Goal: Information Seeking & Learning: Learn about a topic

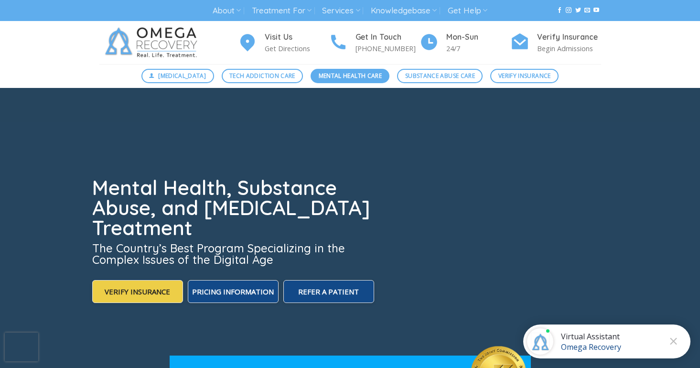
click at [339, 78] on span "Mental Health Care" at bounding box center [349, 75] width 63 height 9
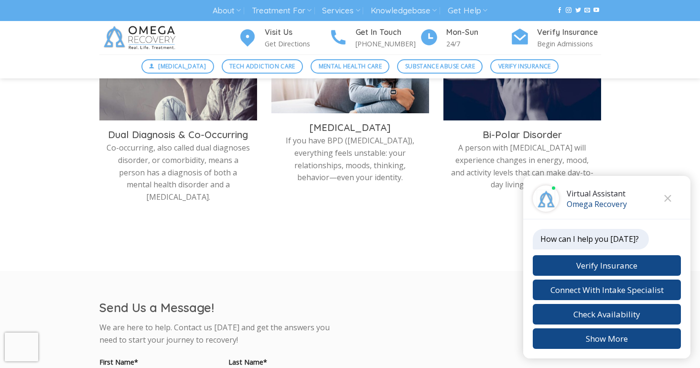
scroll to position [557, 0]
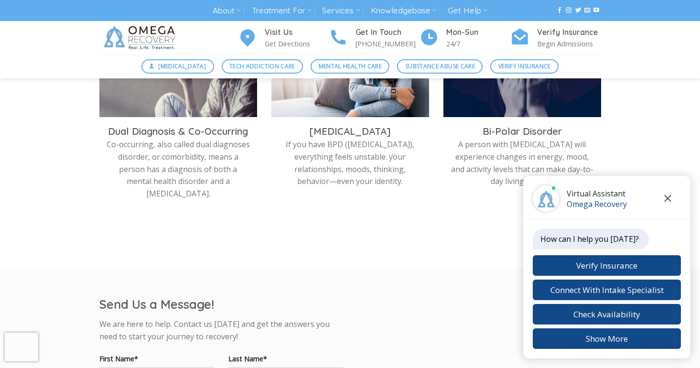
click at [665, 202] on button "Close chat" at bounding box center [667, 198] width 26 height 26
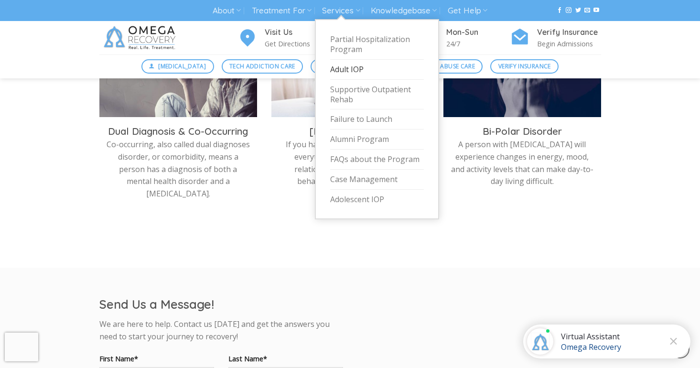
click at [344, 69] on link "Adult IOP" at bounding box center [377, 70] width 94 height 20
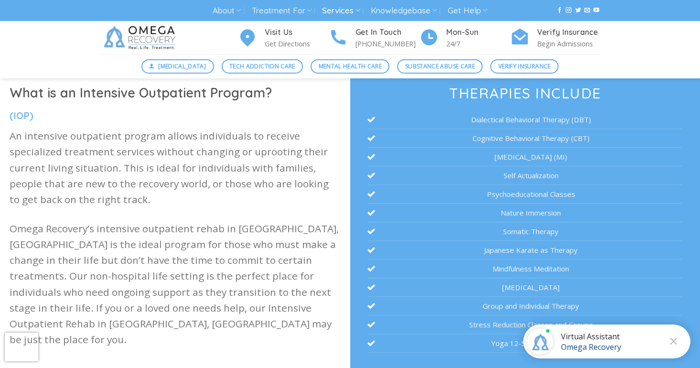
scroll to position [254, 0]
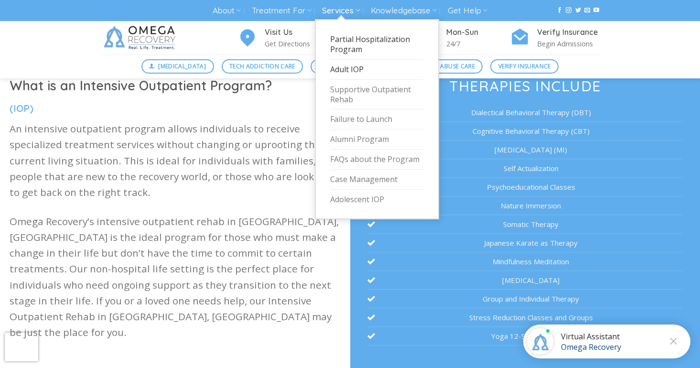
click at [341, 50] on link "Partial Hospitalization Program" at bounding box center [377, 45] width 94 height 30
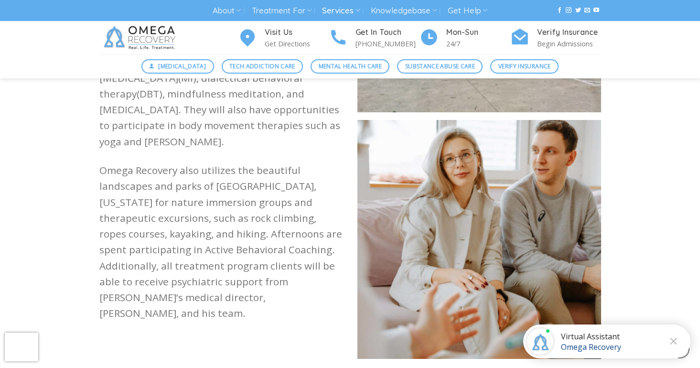
scroll to position [1064, 0]
